Goal: Find specific page/section: Find specific page/section

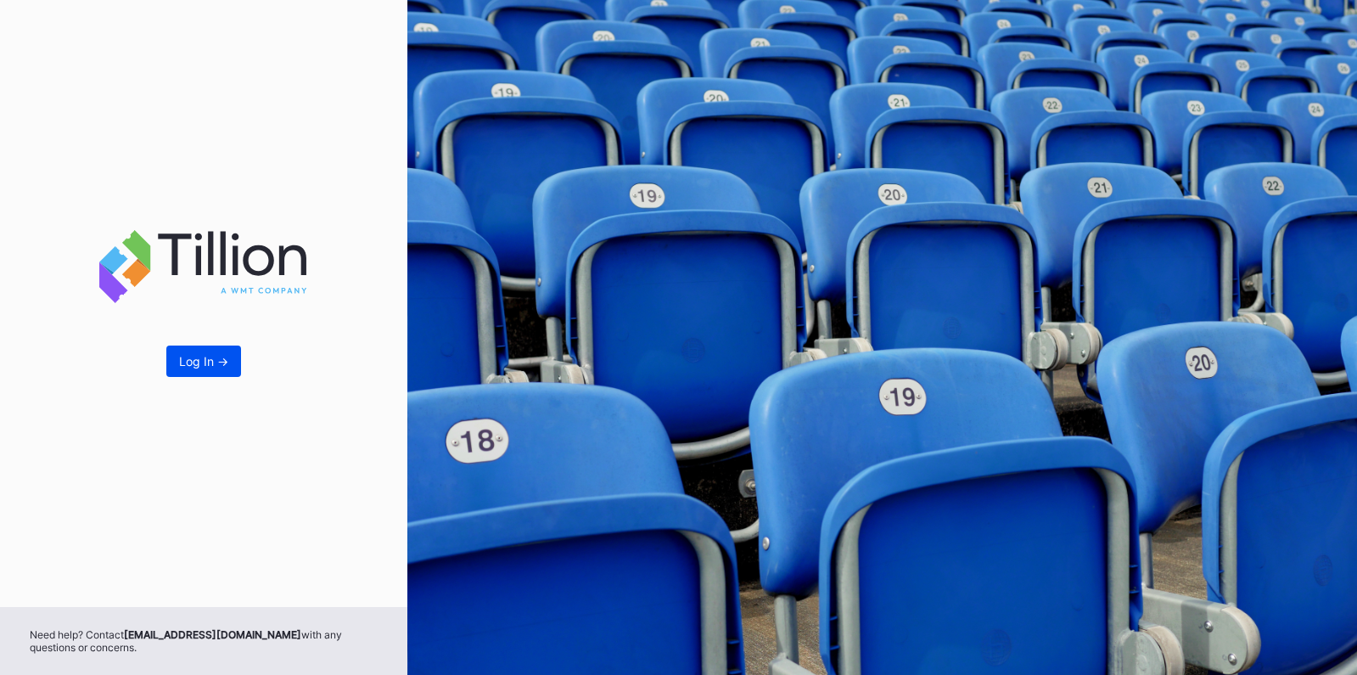
click at [186, 373] on button "Log In ->" at bounding box center [203, 360] width 75 height 31
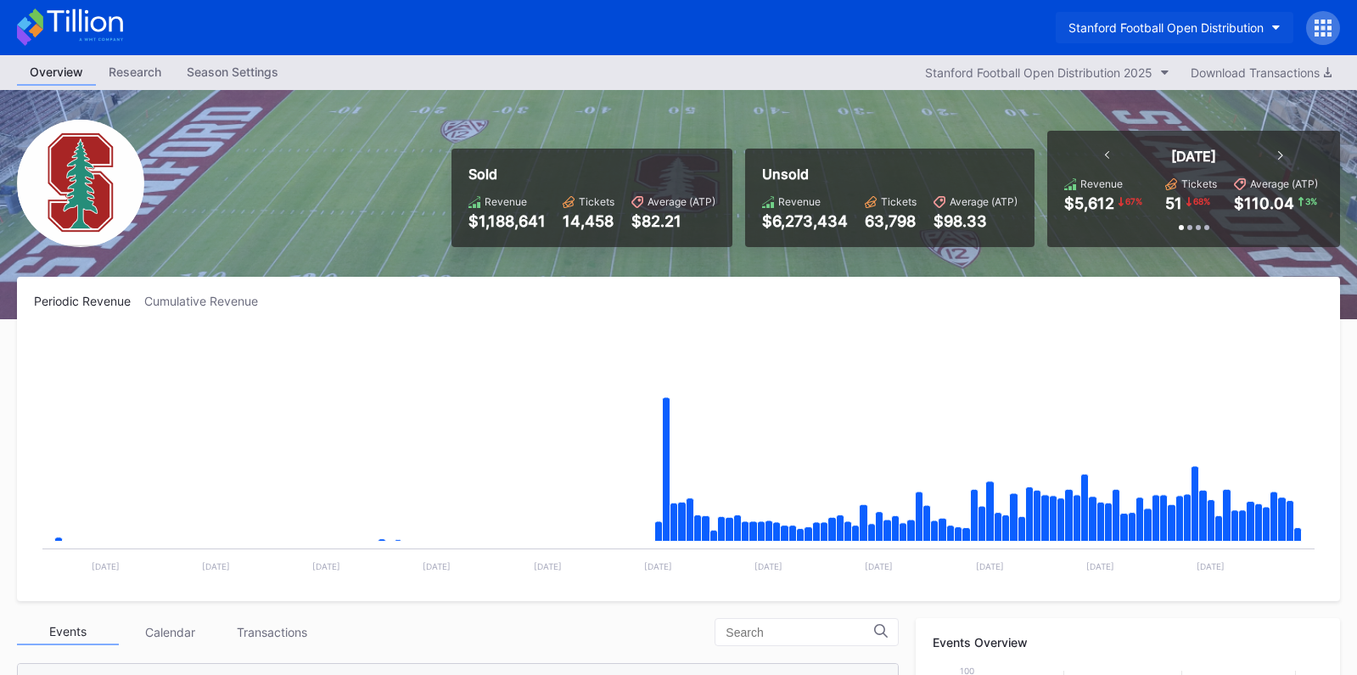
click at [1171, 12] on button "Stanford Football Open Distribution" at bounding box center [1175, 27] width 238 height 31
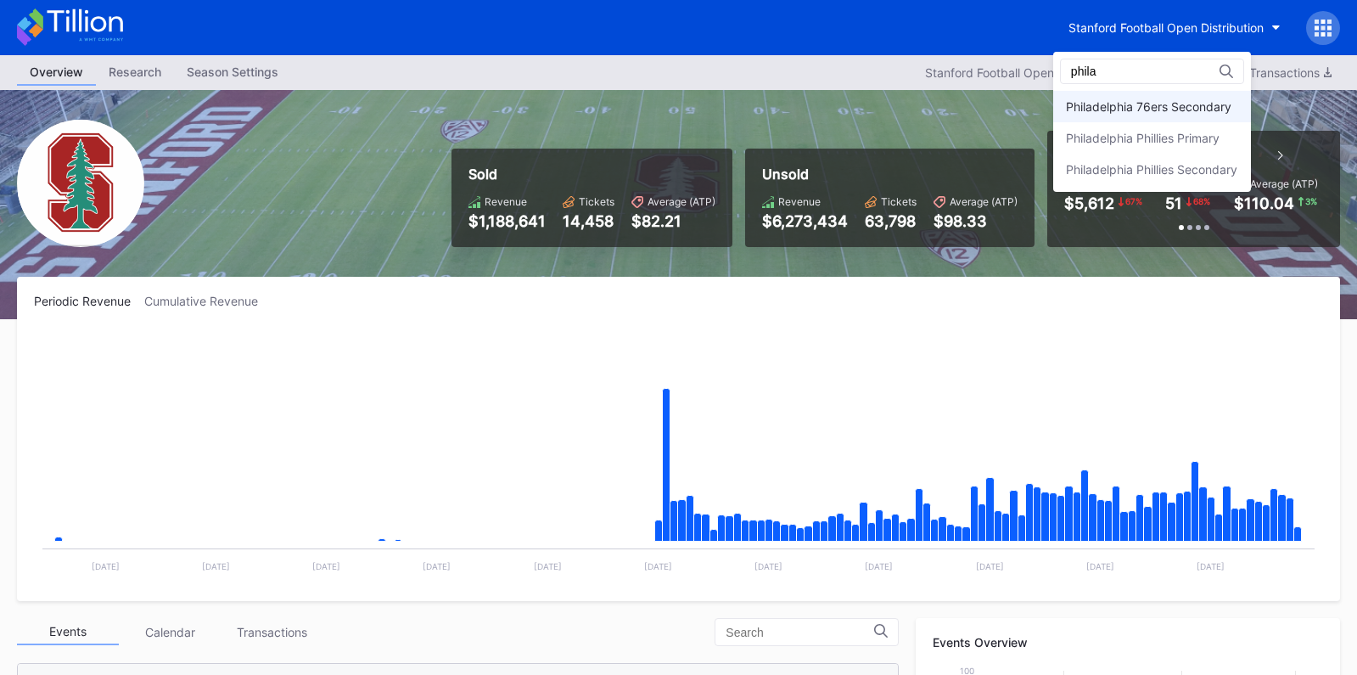
type input "phila"
click at [1182, 114] on div "Philadelphia 76ers Secondary" at bounding box center [1152, 106] width 198 height 31
